Goal: Task Accomplishment & Management: Manage account settings

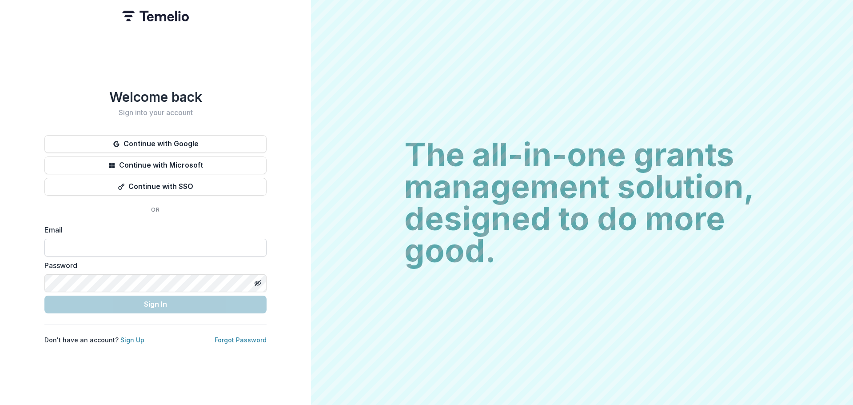
click at [133, 240] on input at bounding box center [155, 248] width 222 height 18
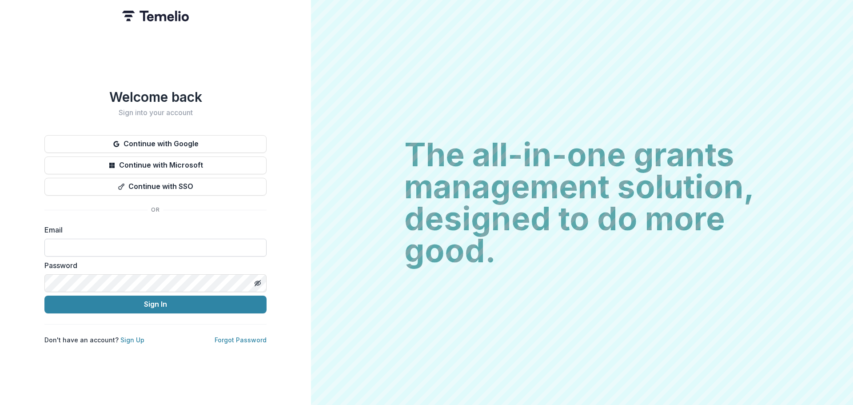
type input "**********"
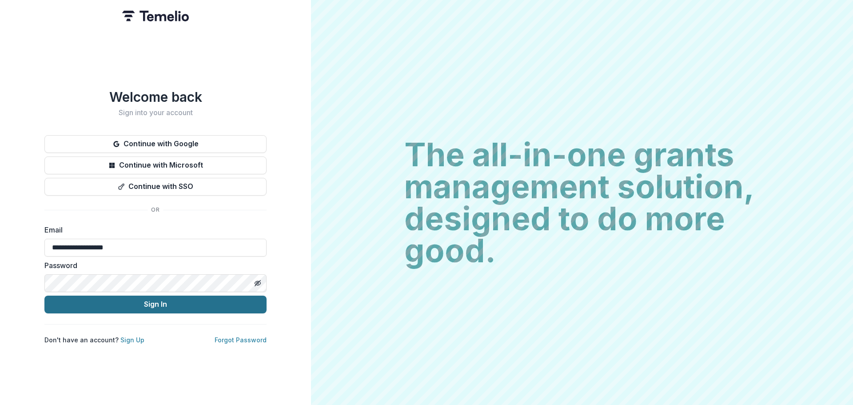
click at [152, 307] on button "Sign In" at bounding box center [155, 304] width 222 height 18
click at [168, 304] on button "Sign In" at bounding box center [155, 304] width 222 height 18
click at [233, 306] on button "Sign In" at bounding box center [155, 304] width 222 height 18
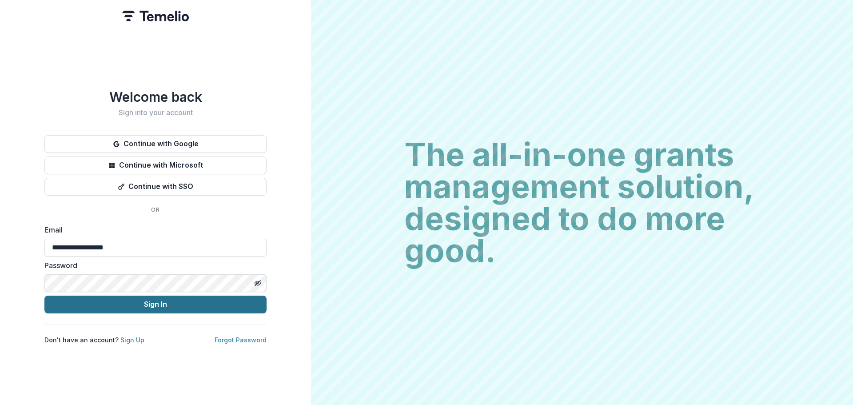
click at [187, 300] on button "Sign In" at bounding box center [155, 304] width 222 height 18
click at [182, 300] on button "Sign In" at bounding box center [155, 304] width 222 height 18
click at [183, 300] on button "Sign In" at bounding box center [155, 304] width 222 height 18
